Goal: Check status: Check status

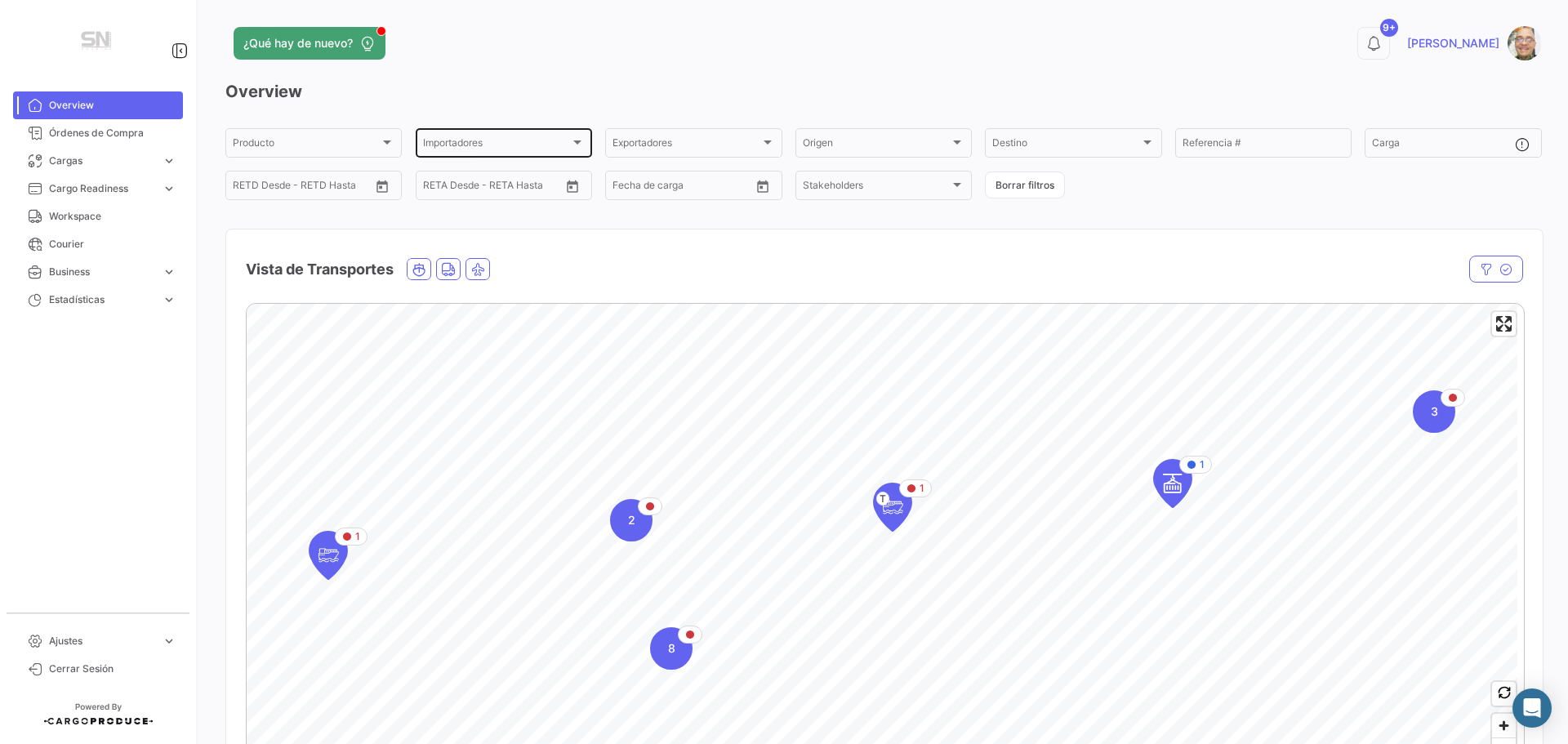
click at [577, 142] on div at bounding box center [576, 142] width 8 height 4
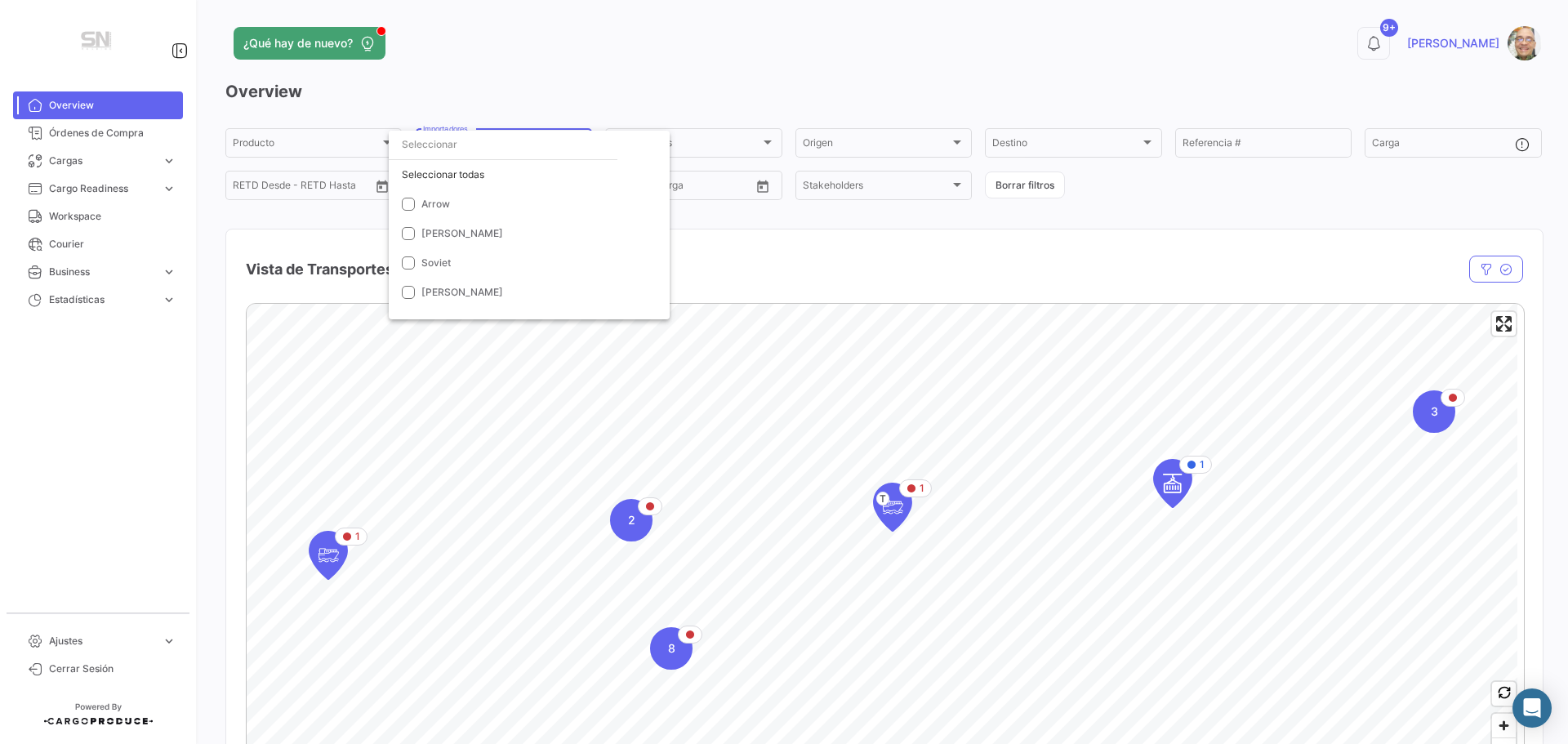
click at [744, 68] on div at bounding box center [784, 372] width 1568 height 744
click at [104, 143] on link "Órdenes de Compra" at bounding box center [97, 133] width 170 height 28
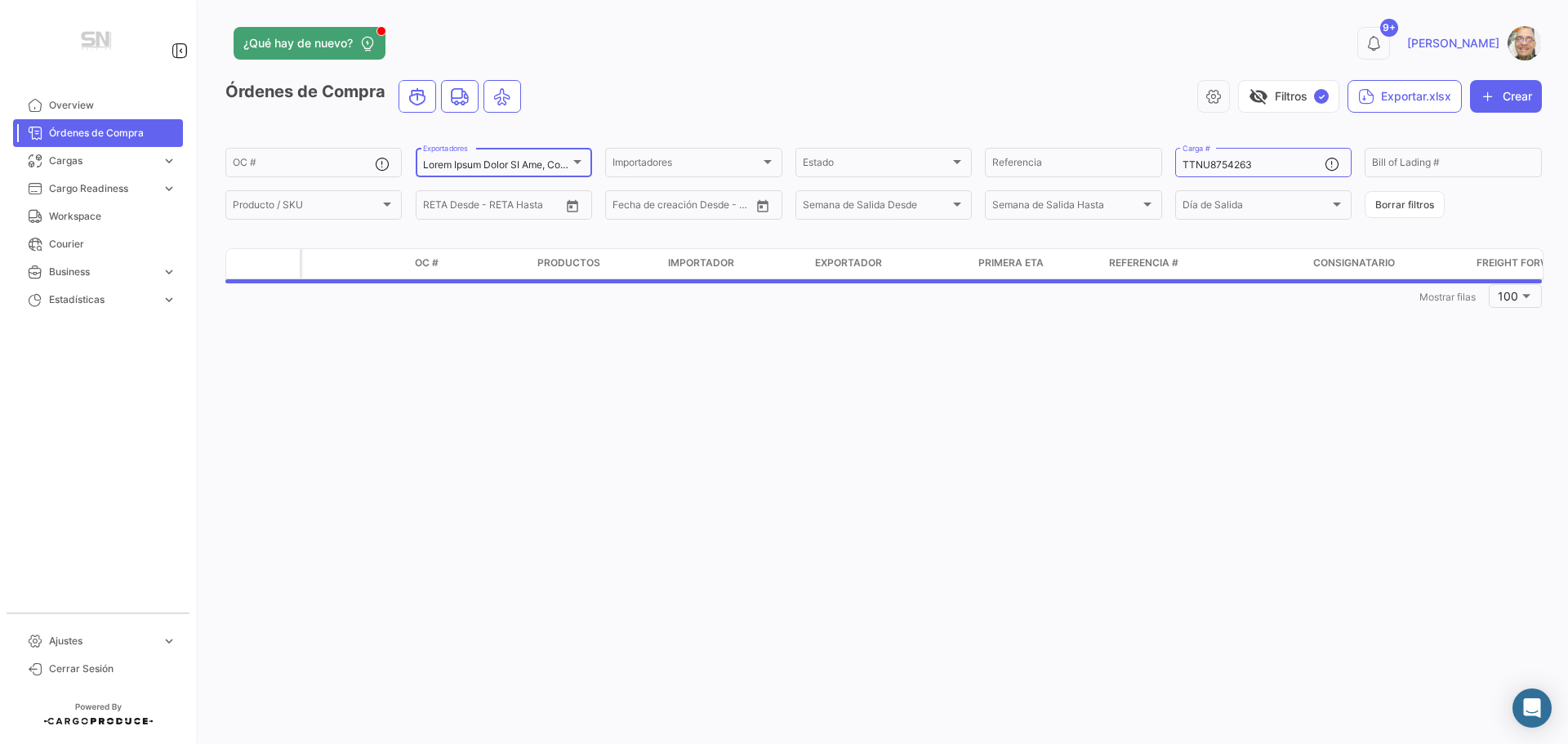
click at [583, 161] on div at bounding box center [577, 161] width 15 height 13
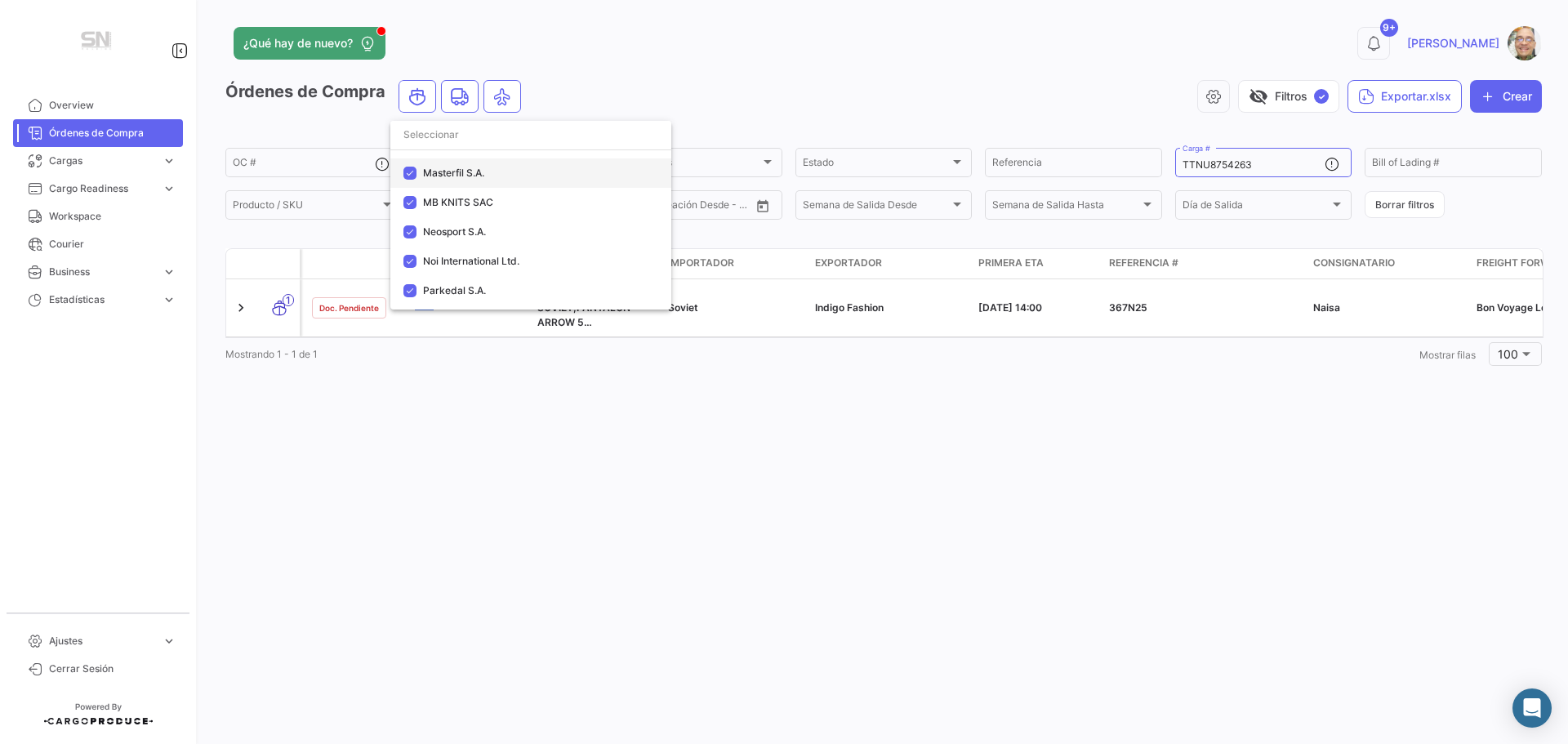
scroll to position [735, 0]
click at [476, 240] on span "Neosport S.A." at bounding box center [454, 238] width 63 height 12
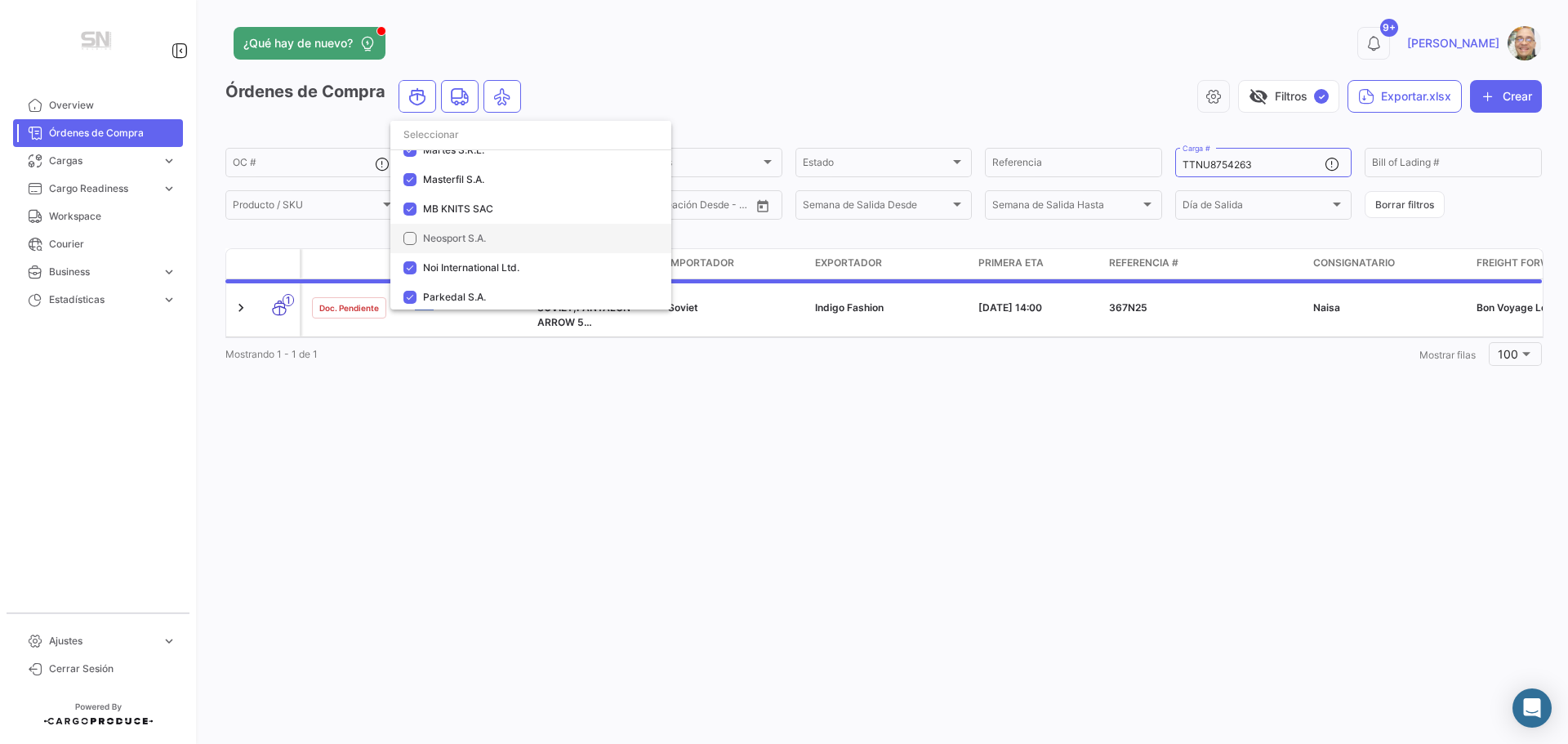
click at [465, 234] on span "Neosport S.A." at bounding box center [454, 238] width 63 height 12
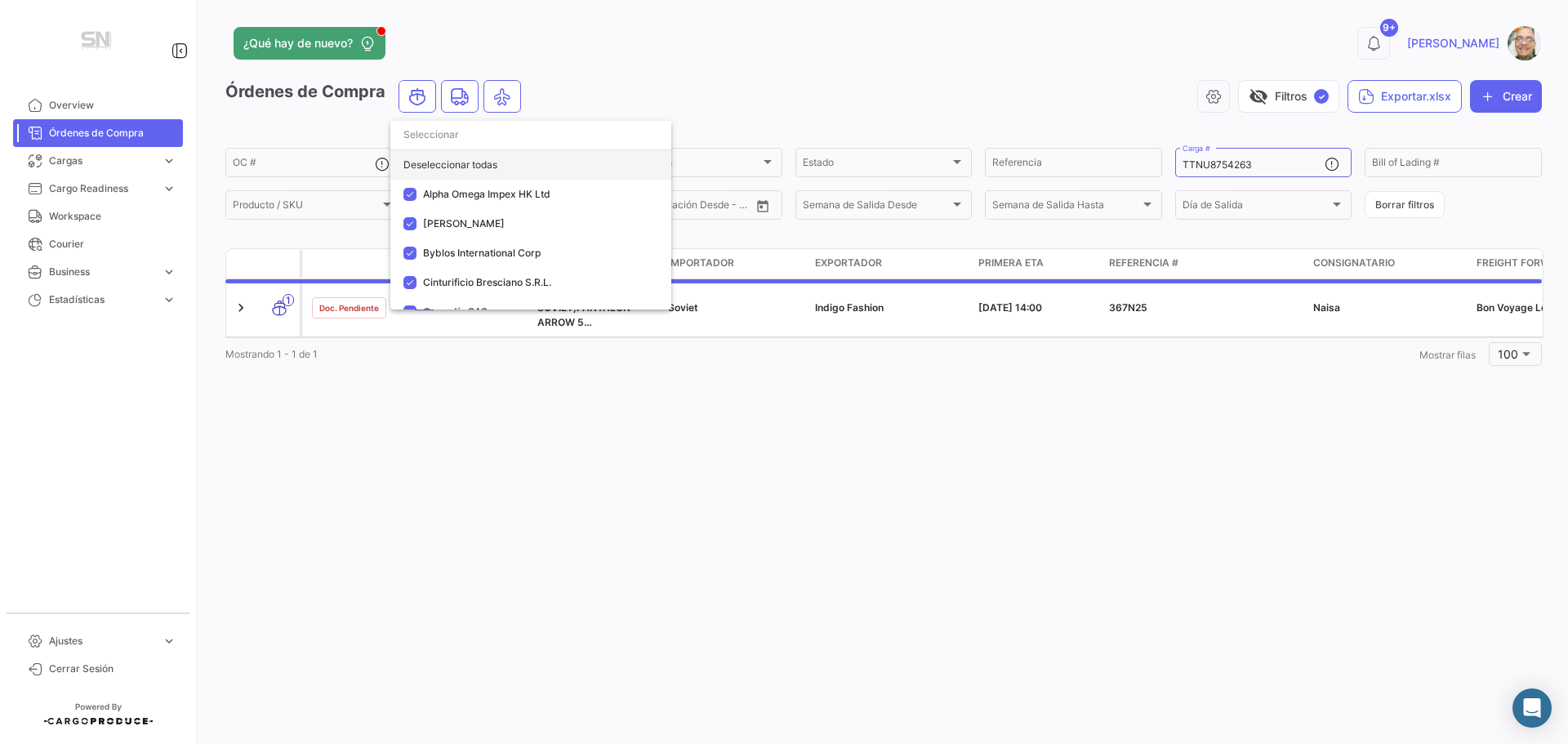
click at [469, 169] on div "Deseleccionar todas" at bounding box center [531, 164] width 281 height 29
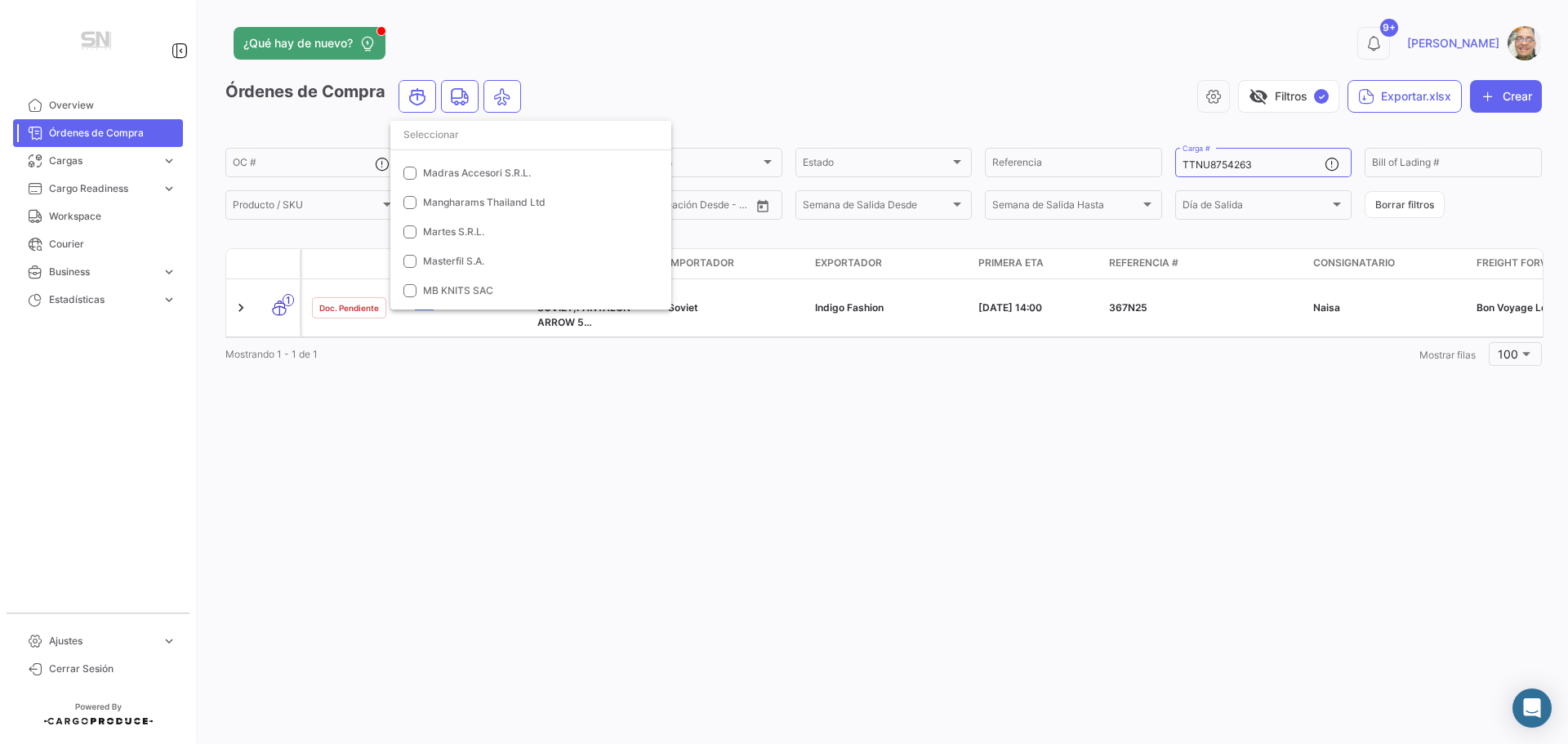
scroll to position [735, 0]
click at [446, 244] on span "Neosport S.A." at bounding box center [537, 238] width 228 height 15
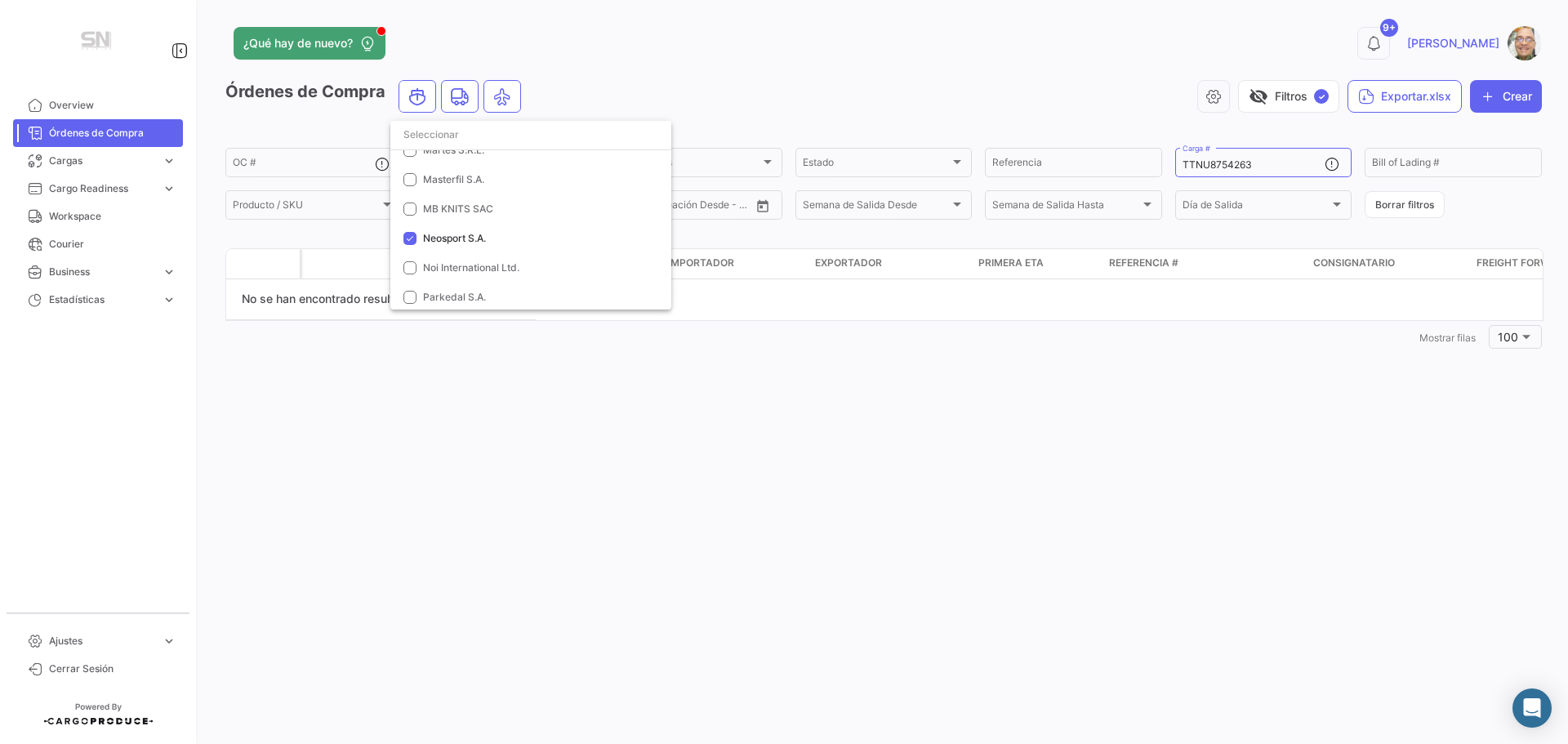
click at [720, 426] on div at bounding box center [784, 372] width 1568 height 744
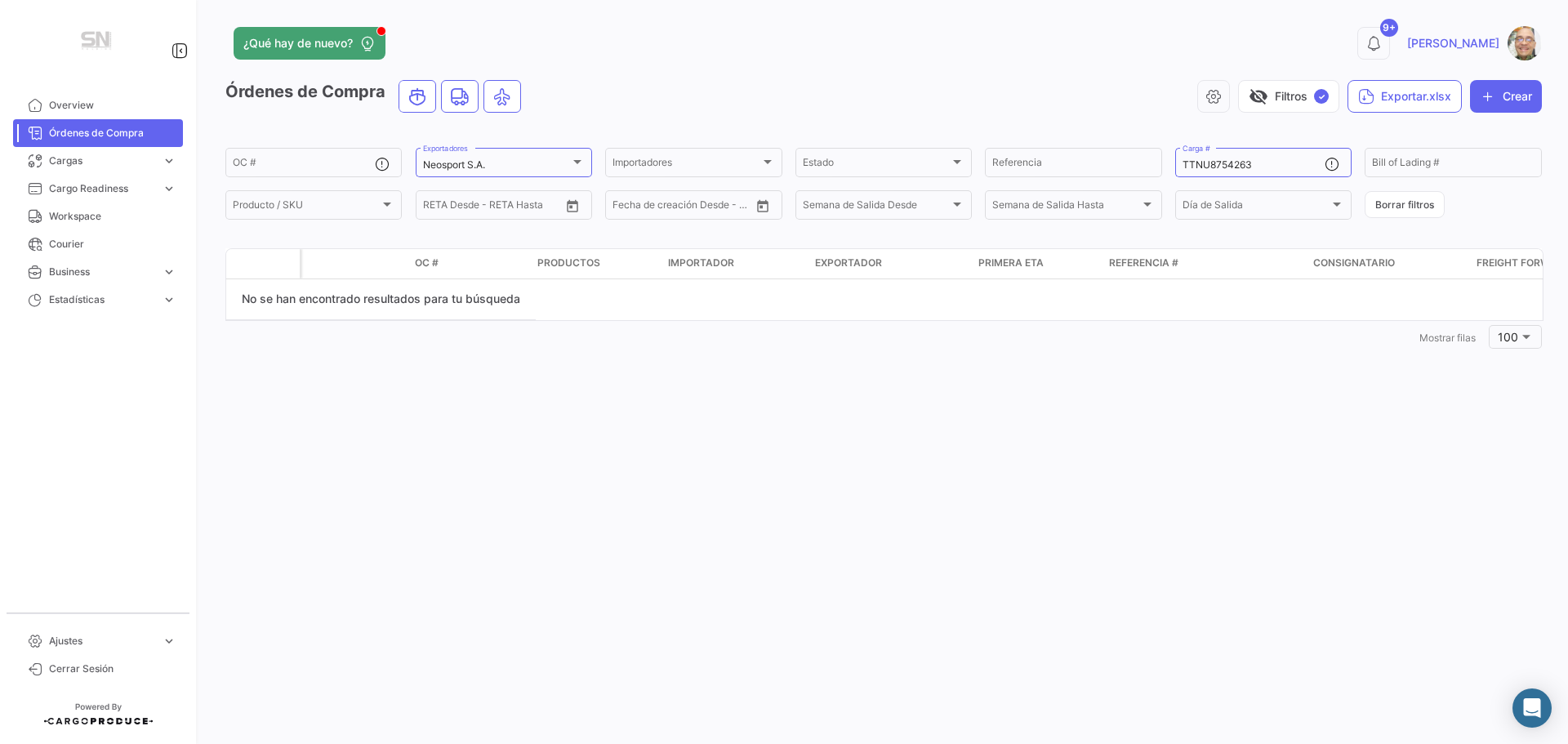
click at [88, 133] on span "Órdenes de Compra" at bounding box center [113, 133] width 128 height 15
click at [762, 162] on div at bounding box center [768, 161] width 15 height 13
click at [731, 90] on div at bounding box center [784, 372] width 1568 height 744
click at [1257, 164] on input "TTNU8754263" at bounding box center [1254, 164] width 142 height 11
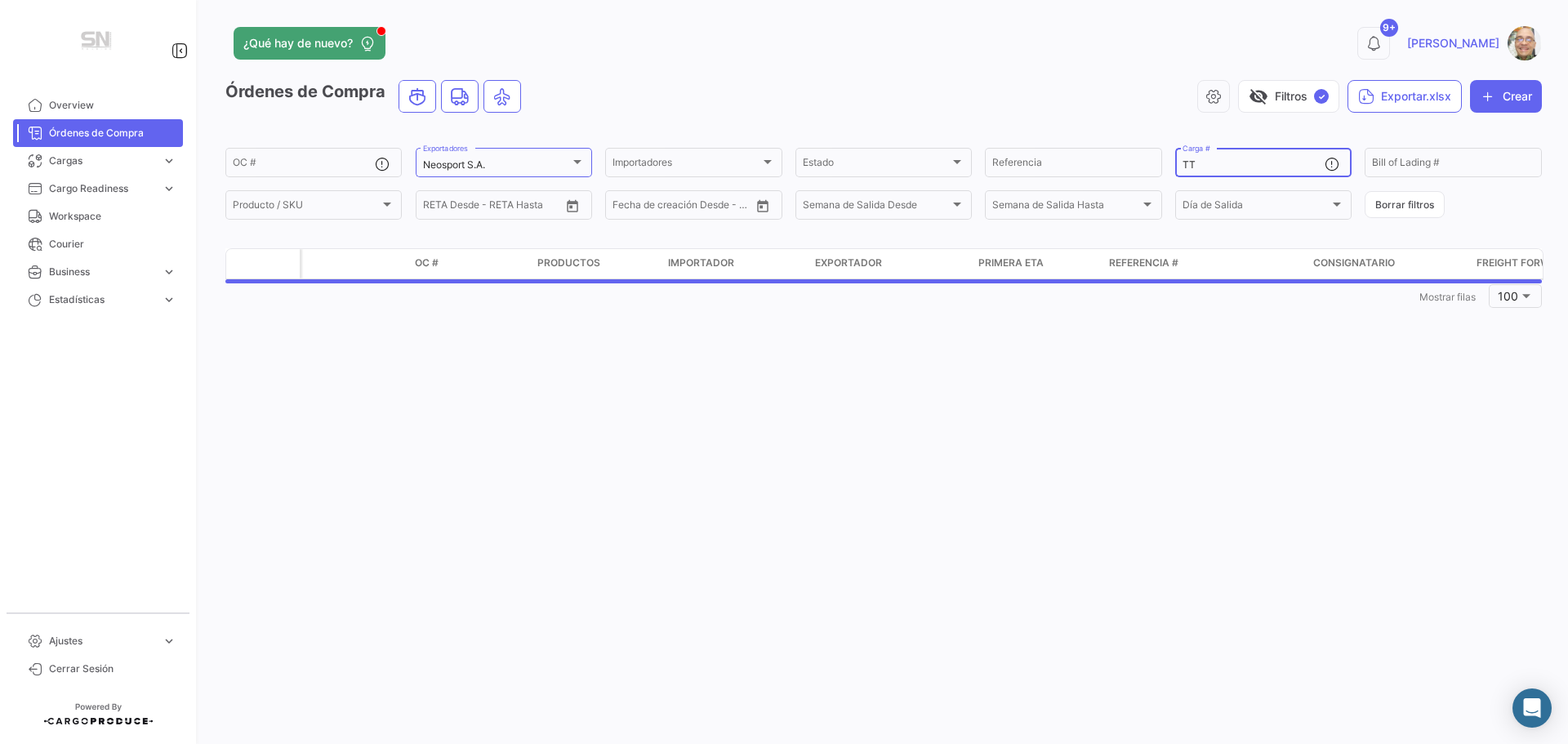
type input "T"
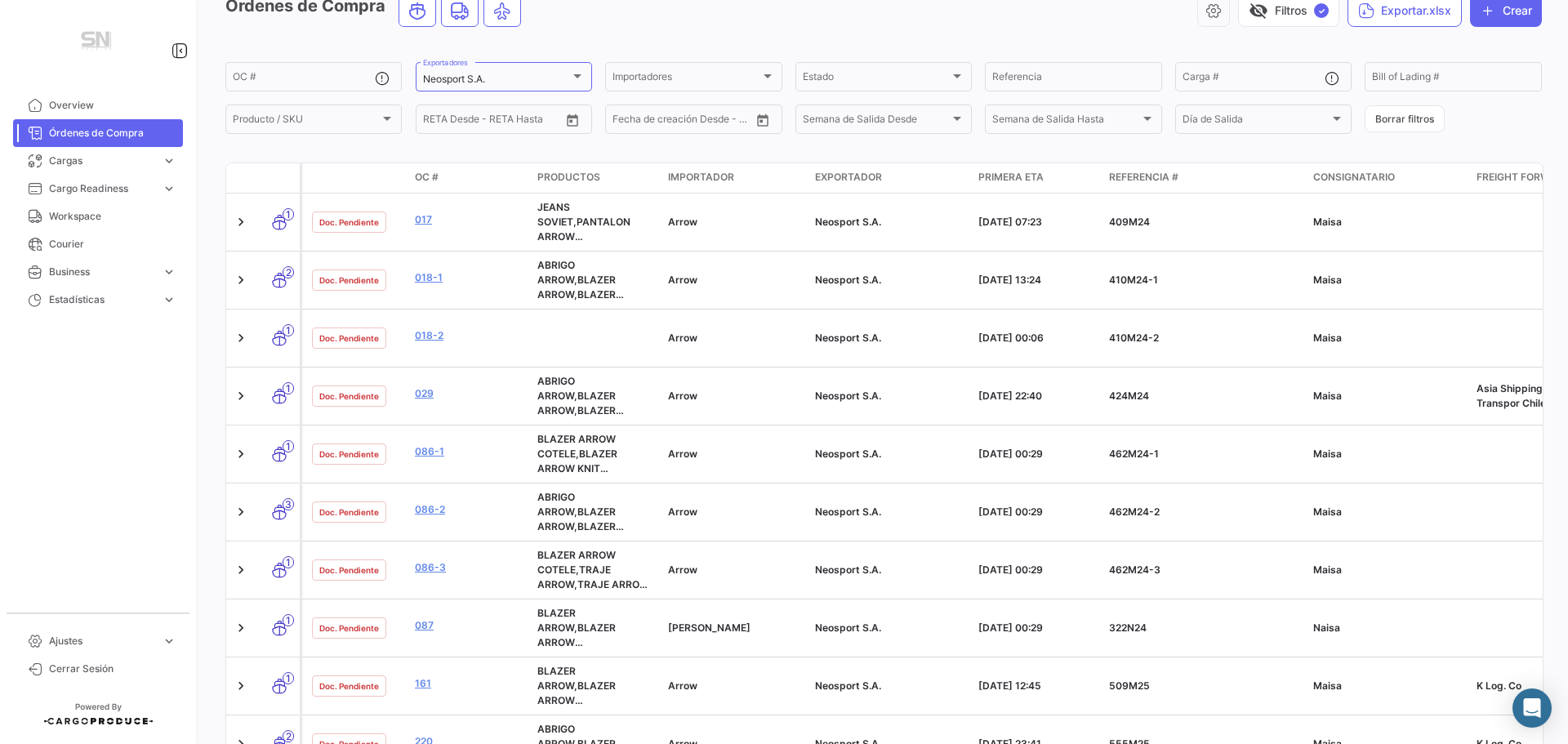
scroll to position [0, 0]
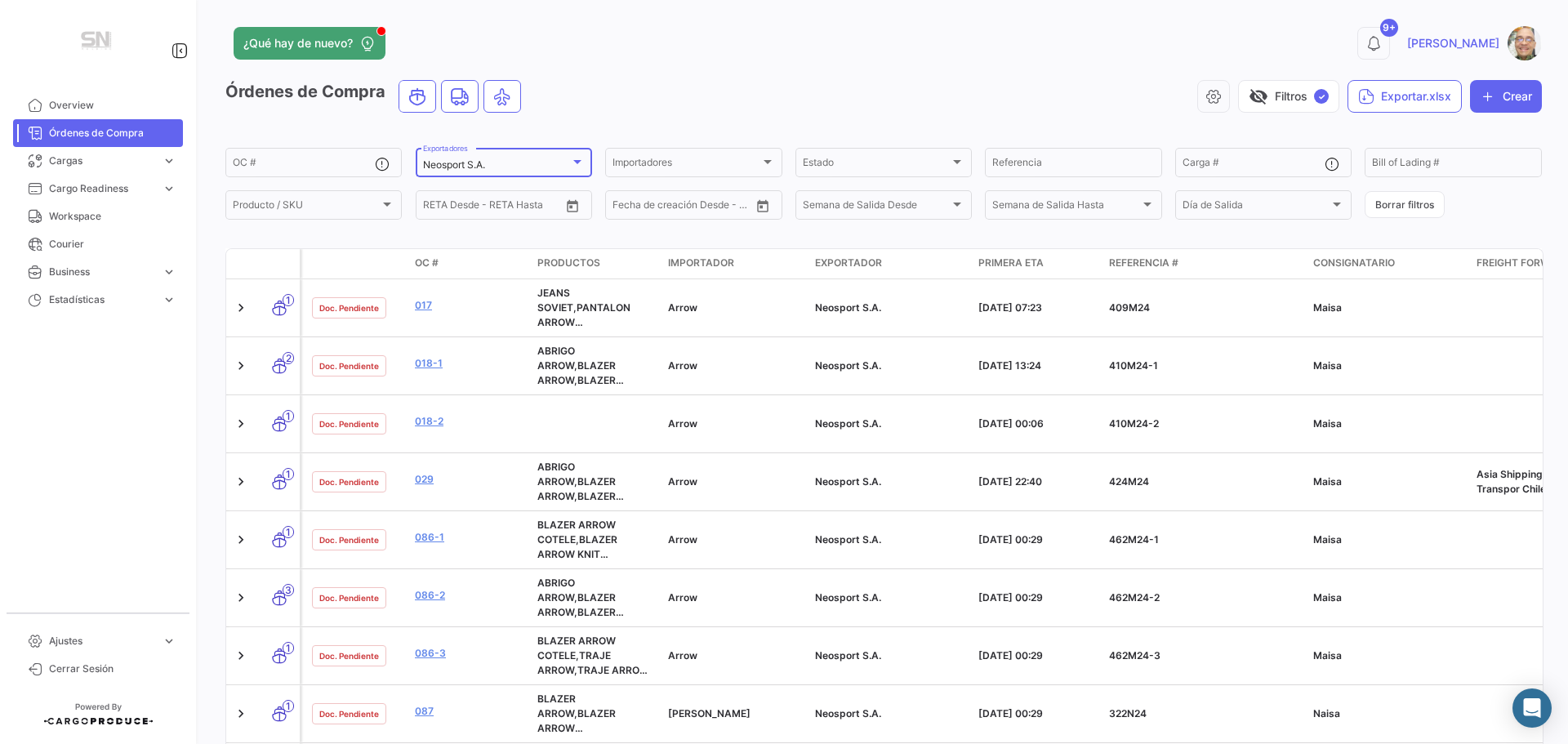
click at [573, 163] on div at bounding box center [576, 162] width 8 height 4
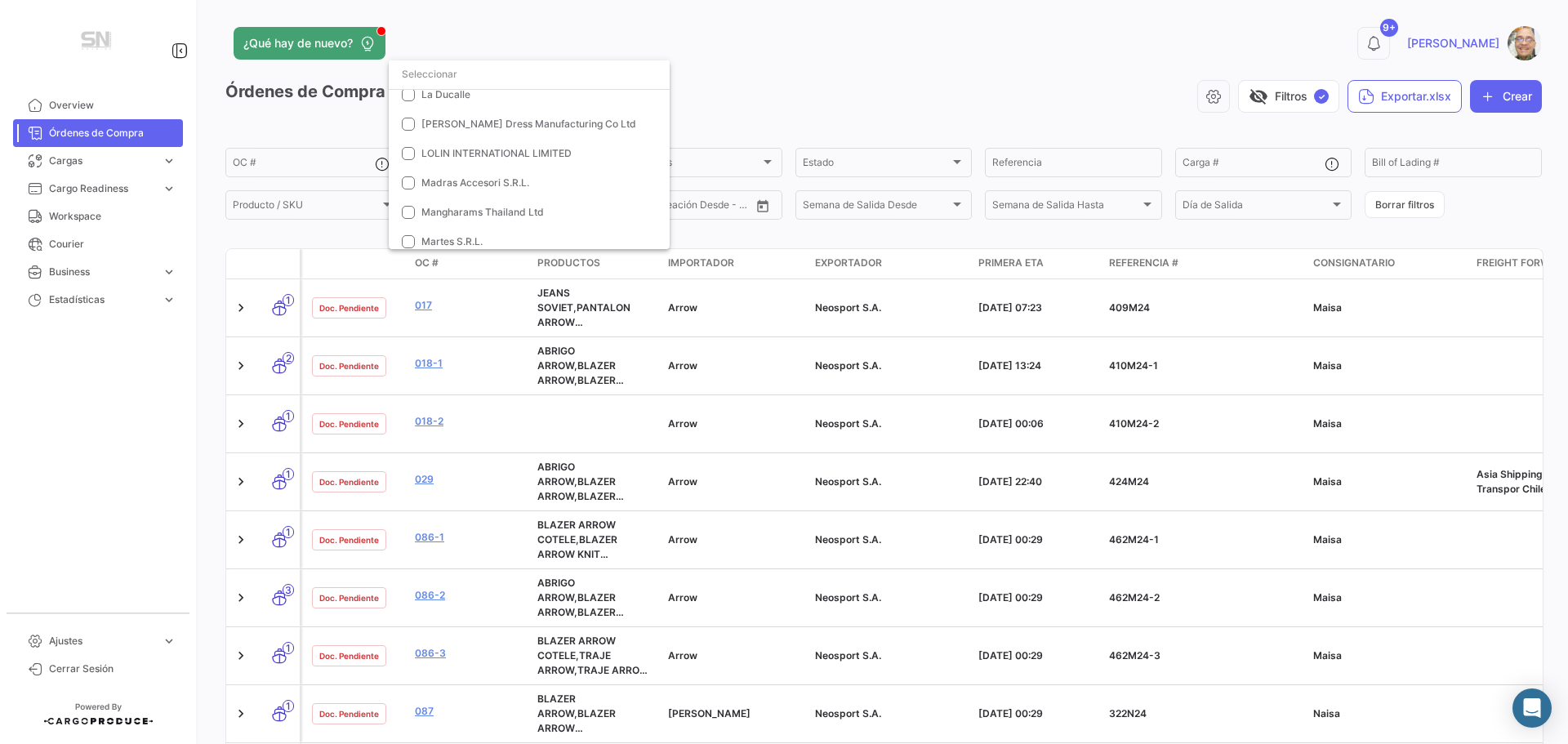
scroll to position [665, 0]
click at [412, 163] on mat-pseudo-checkbox at bounding box center [408, 159] width 13 height 13
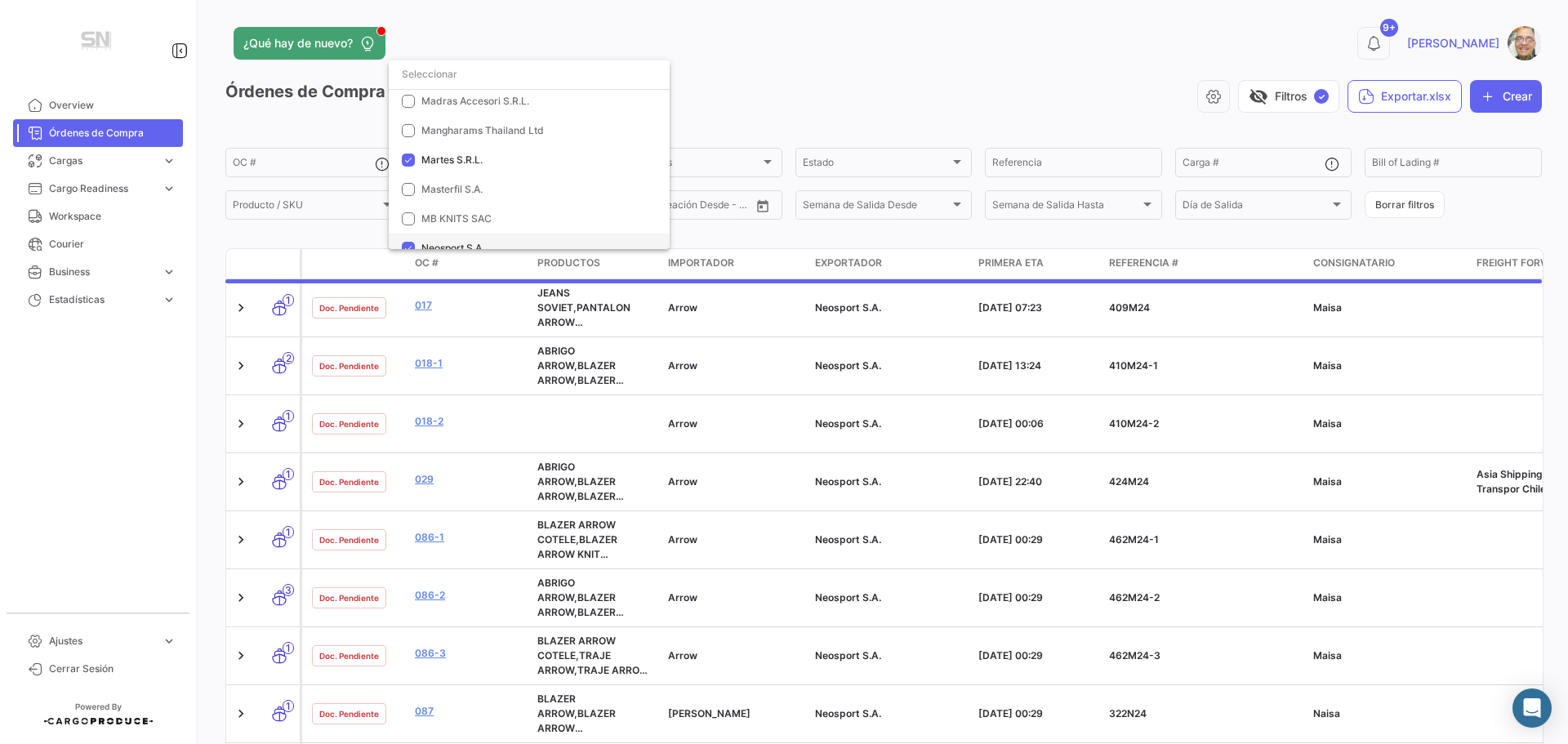
click at [409, 248] on mat-pseudo-checkbox at bounding box center [408, 248] width 13 height 13
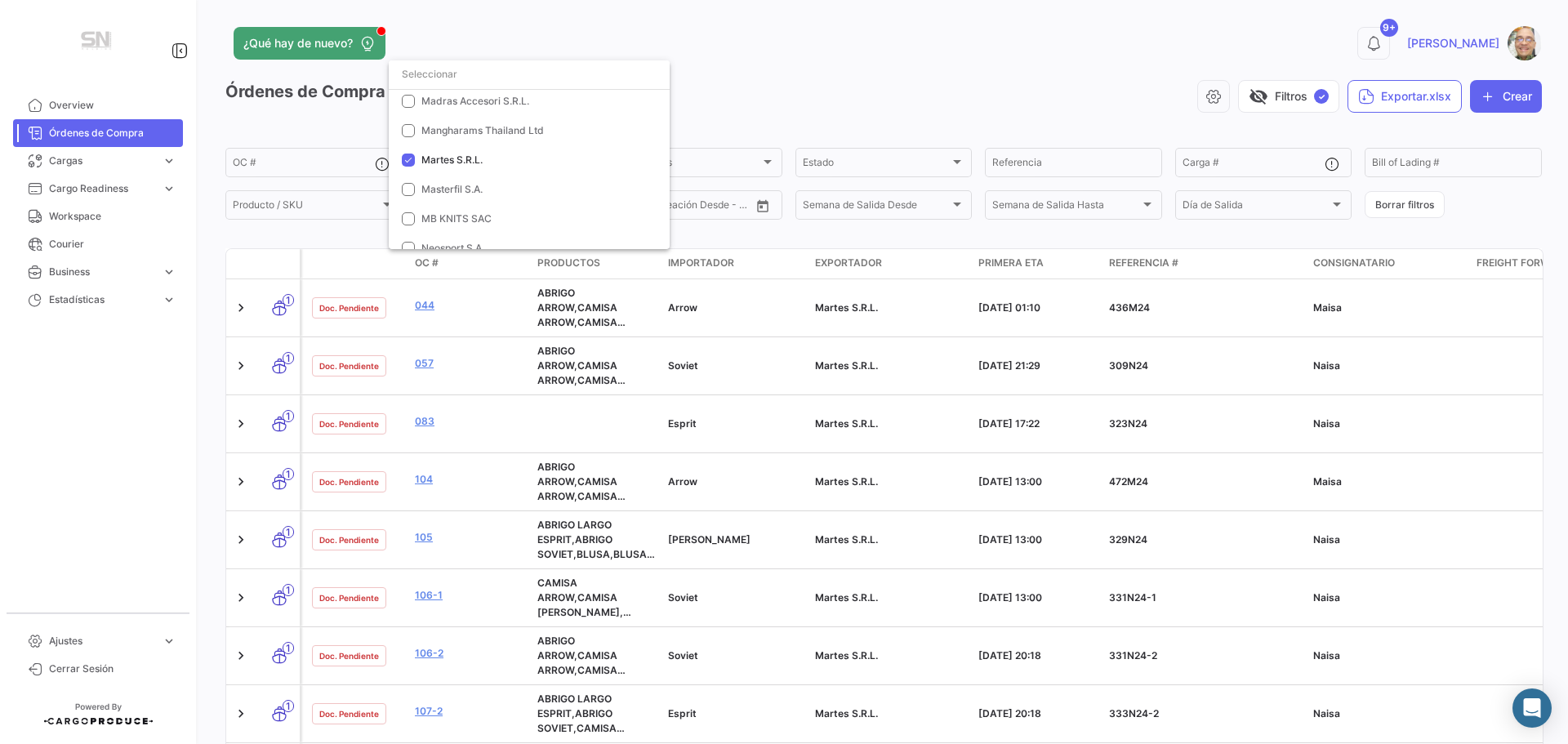
click at [792, 71] on div at bounding box center [784, 372] width 1568 height 744
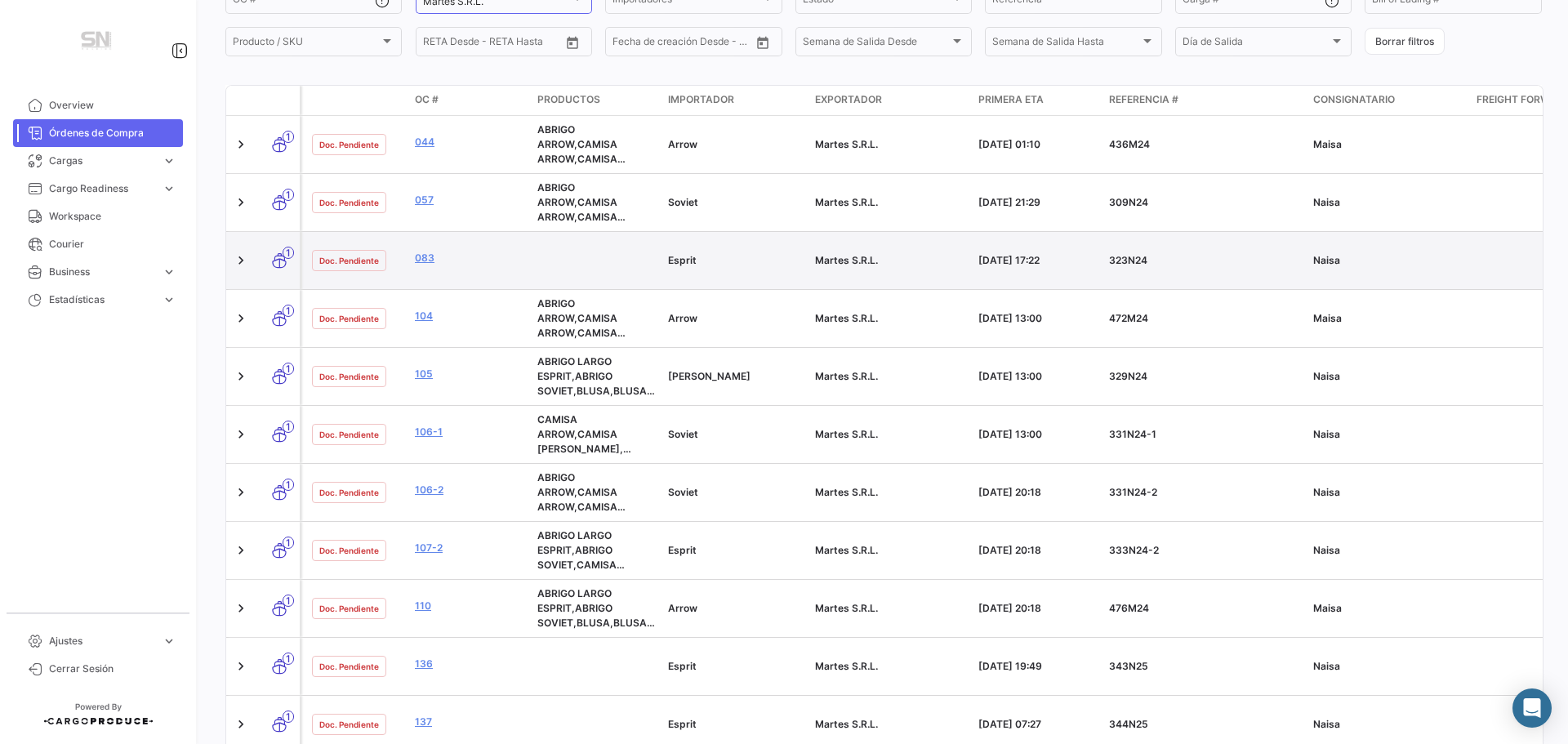
scroll to position [0, 0]
